Goal: Navigation & Orientation: Understand site structure

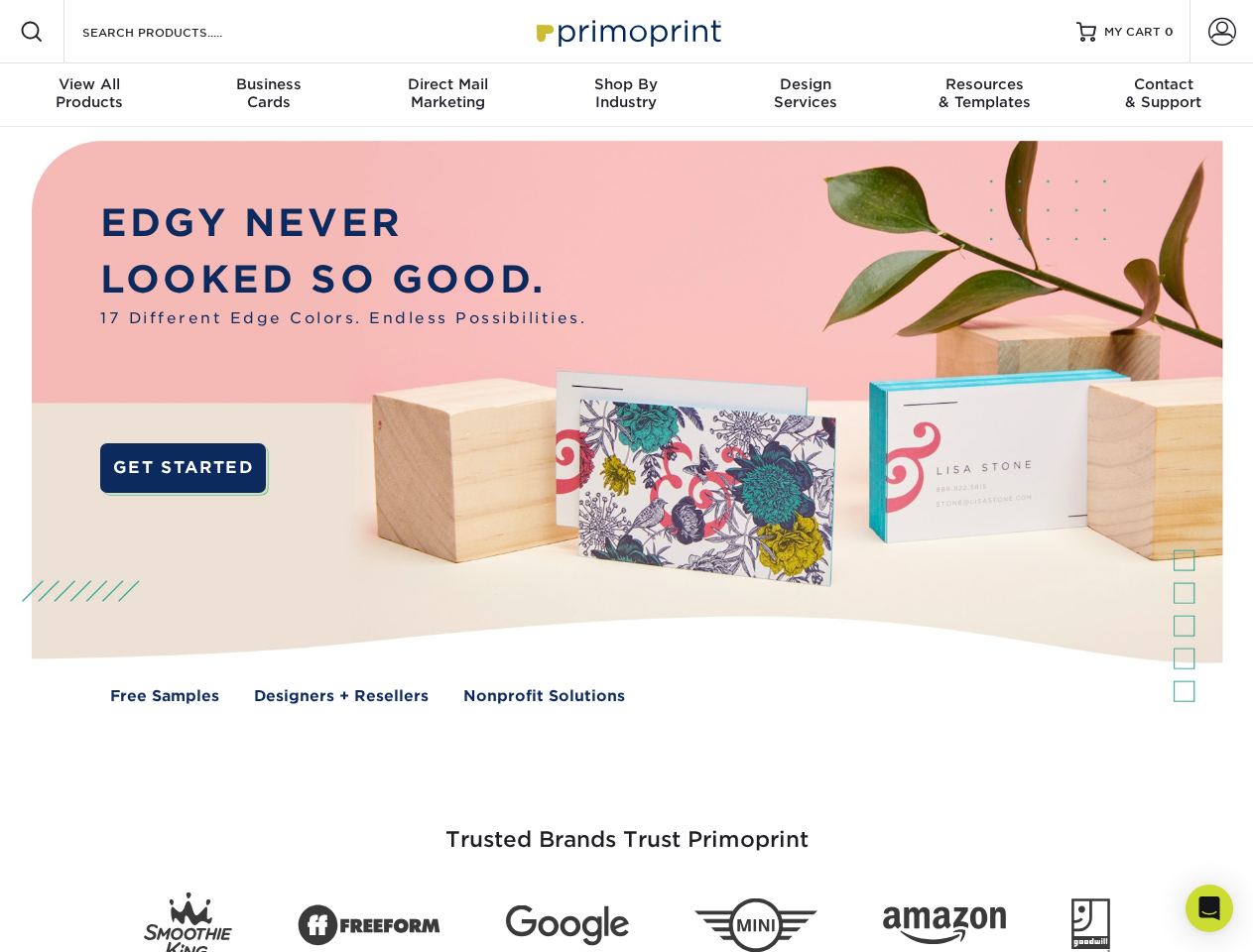
click at [626, 476] on img at bounding box center [626, 437] width 1240 height 619
click at [32, 32] on span at bounding box center [32, 32] width 24 height 24
click at [1221, 32] on span at bounding box center [1222, 32] width 28 height 28
click at [89, 95] on div "View All Products" at bounding box center [89, 93] width 179 height 36
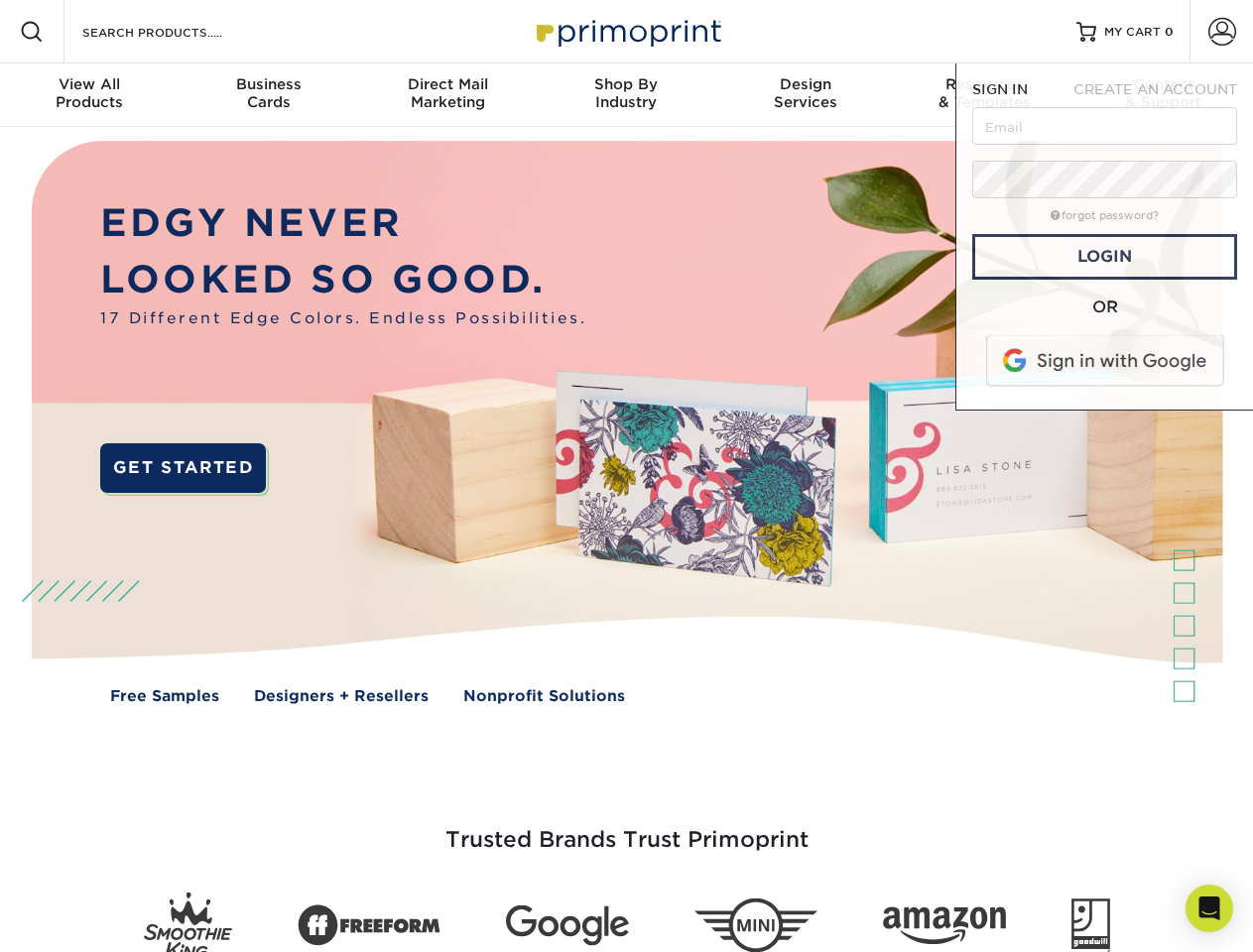
click at [268, 95] on div "Business Cards" at bounding box center [268, 93] width 179 height 36
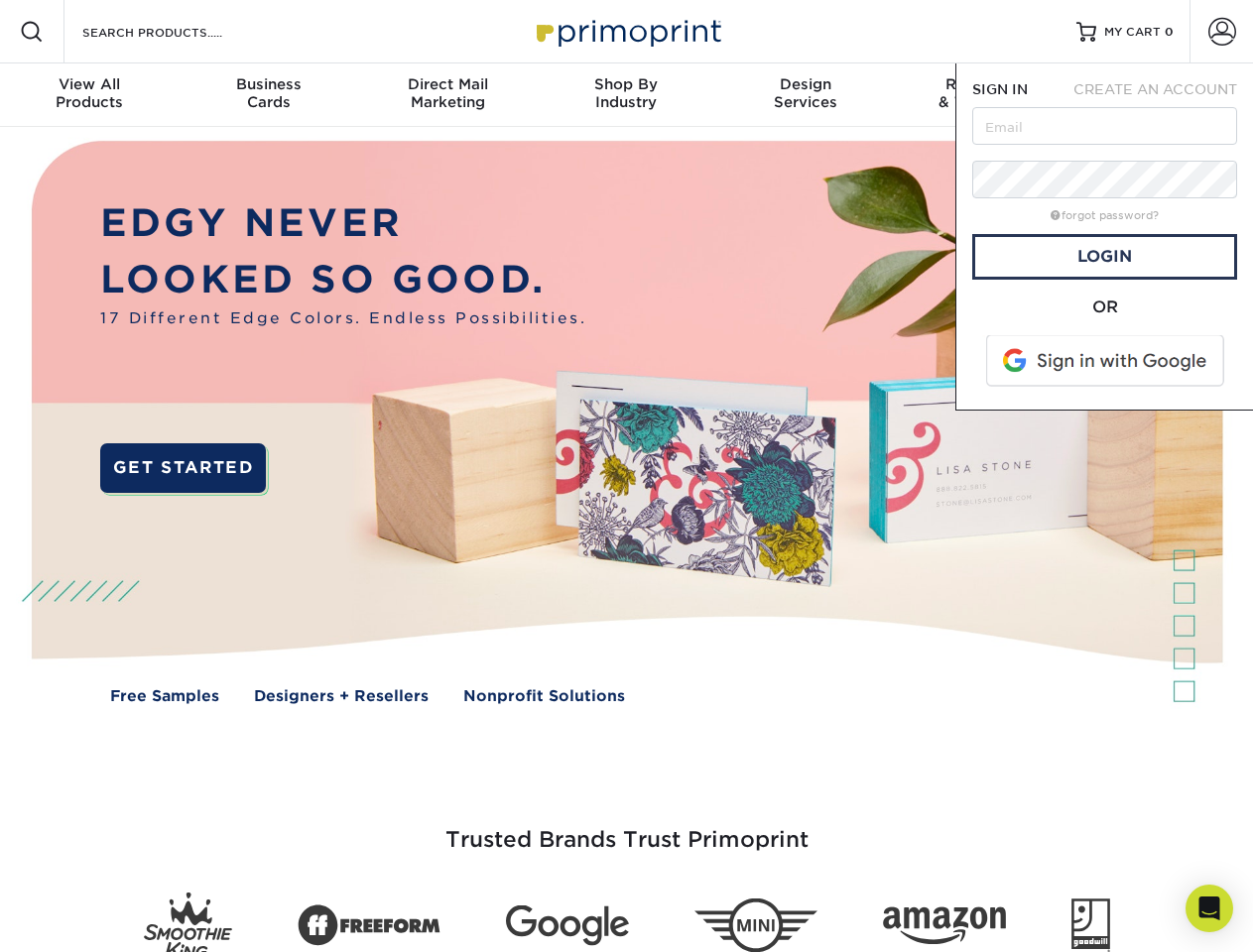
click at [447, 95] on div "Direct Mail Marketing" at bounding box center [448, 93] width 179 height 36
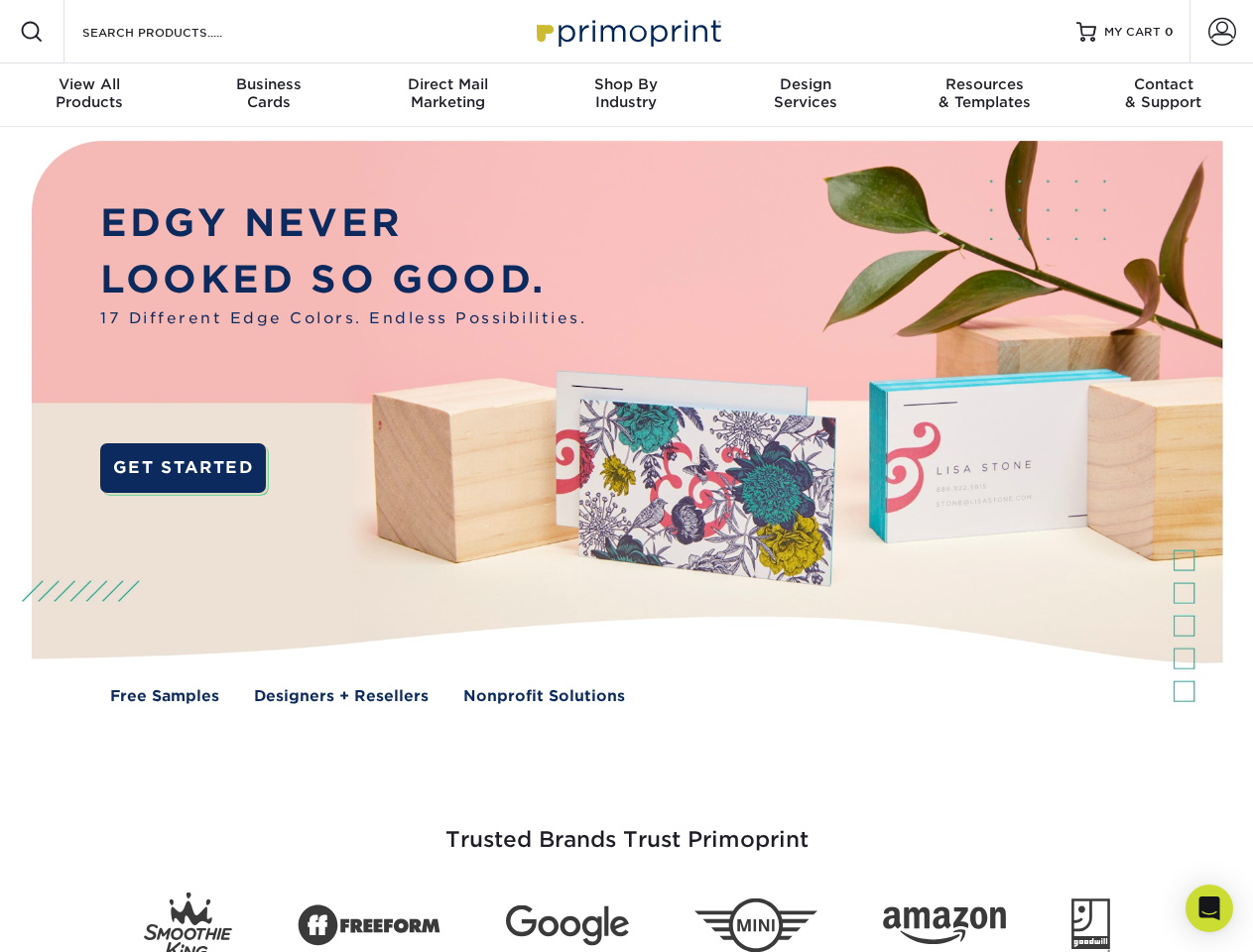
click at [626, 95] on div "Shop By Industry" at bounding box center [626, 93] width 179 height 36
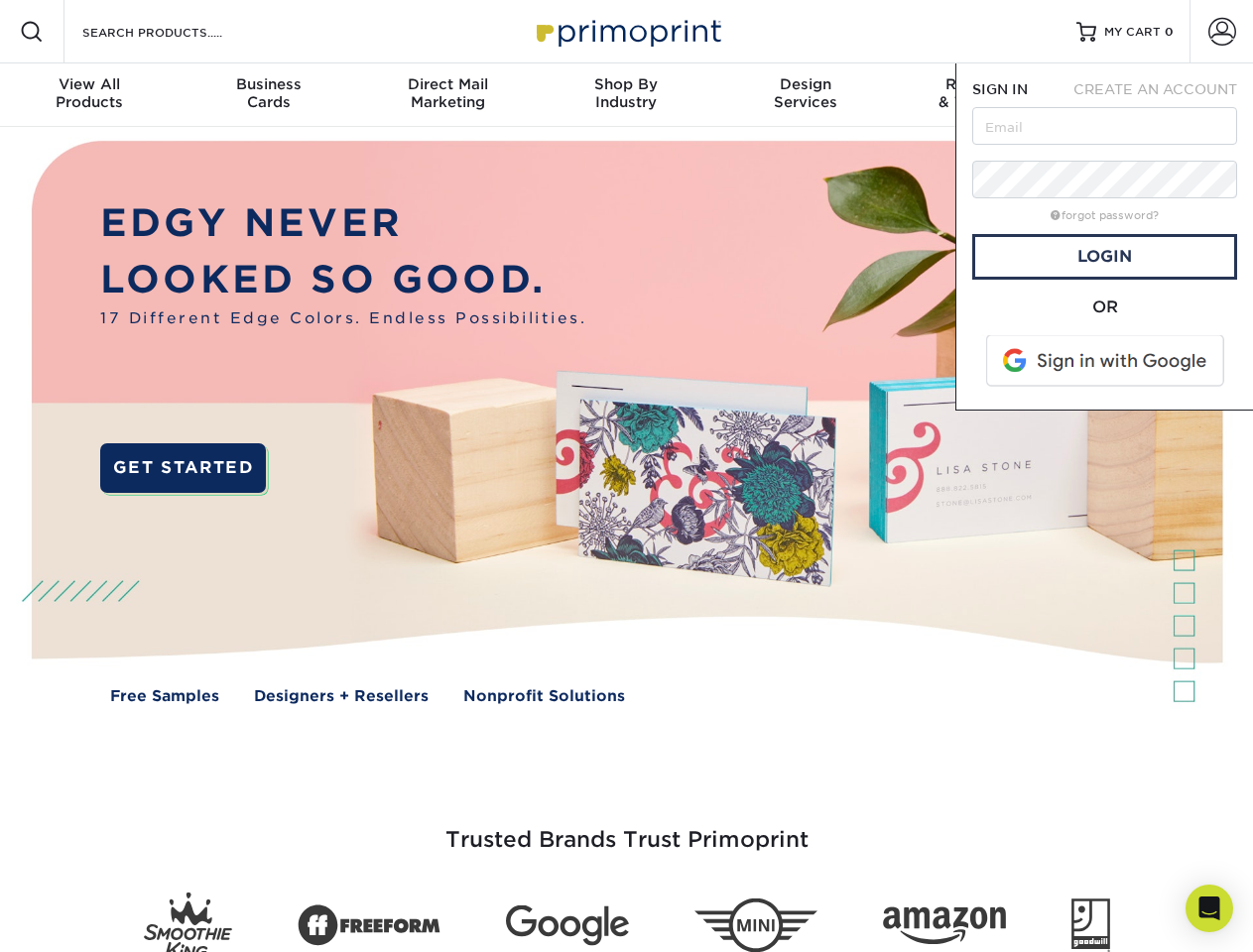
click at [805, 95] on div "Design Services" at bounding box center [805, 93] width 179 height 36
click at [984, 95] on span "SIGN IN" at bounding box center [1000, 89] width 56 height 16
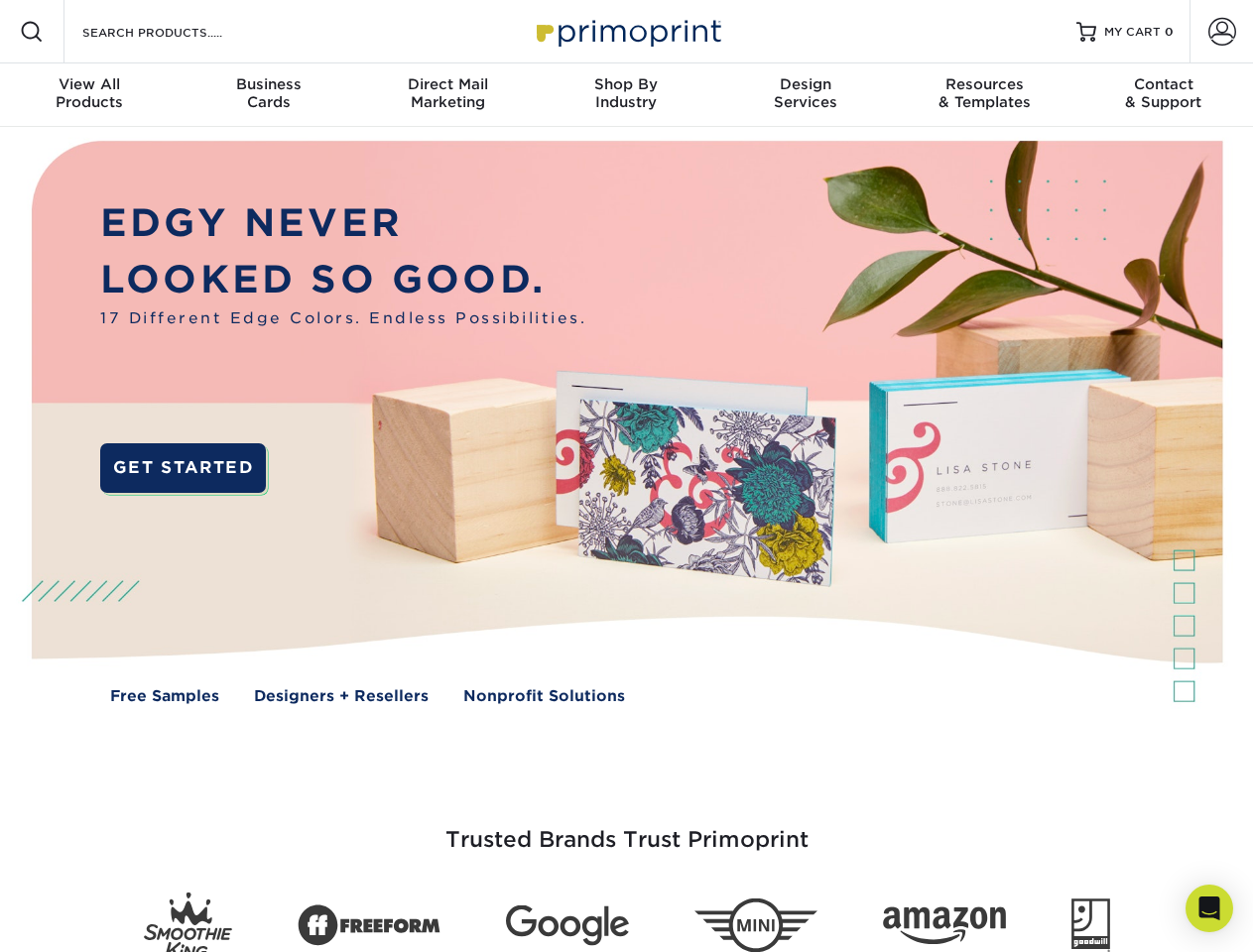
click at [1164, 95] on div "Contact & Support" at bounding box center [1164, 93] width 179 height 36
